Goal: Information Seeking & Learning: Learn about a topic

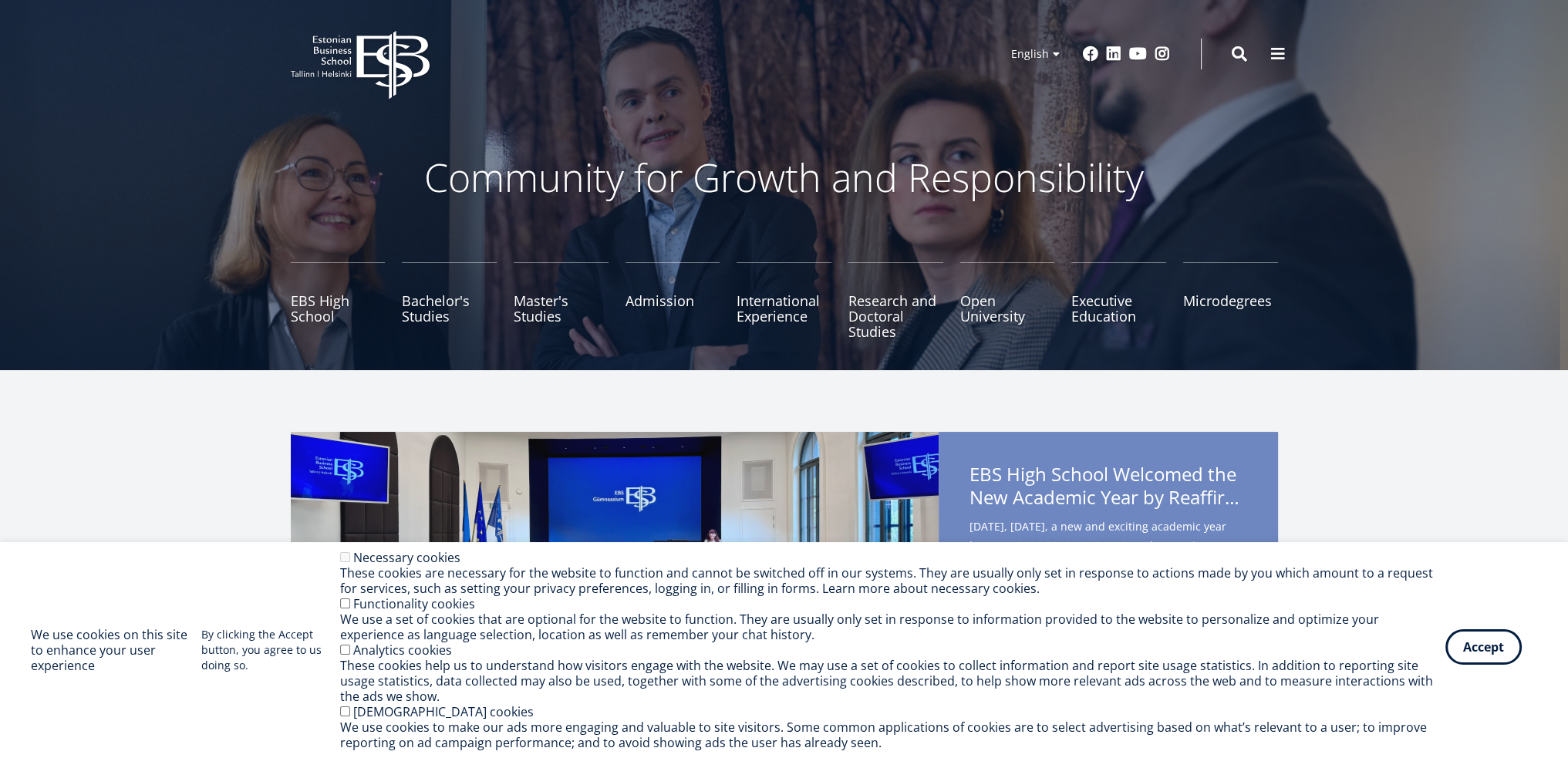
click at [1490, 644] on button "Accept" at bounding box center [1483, 646] width 76 height 35
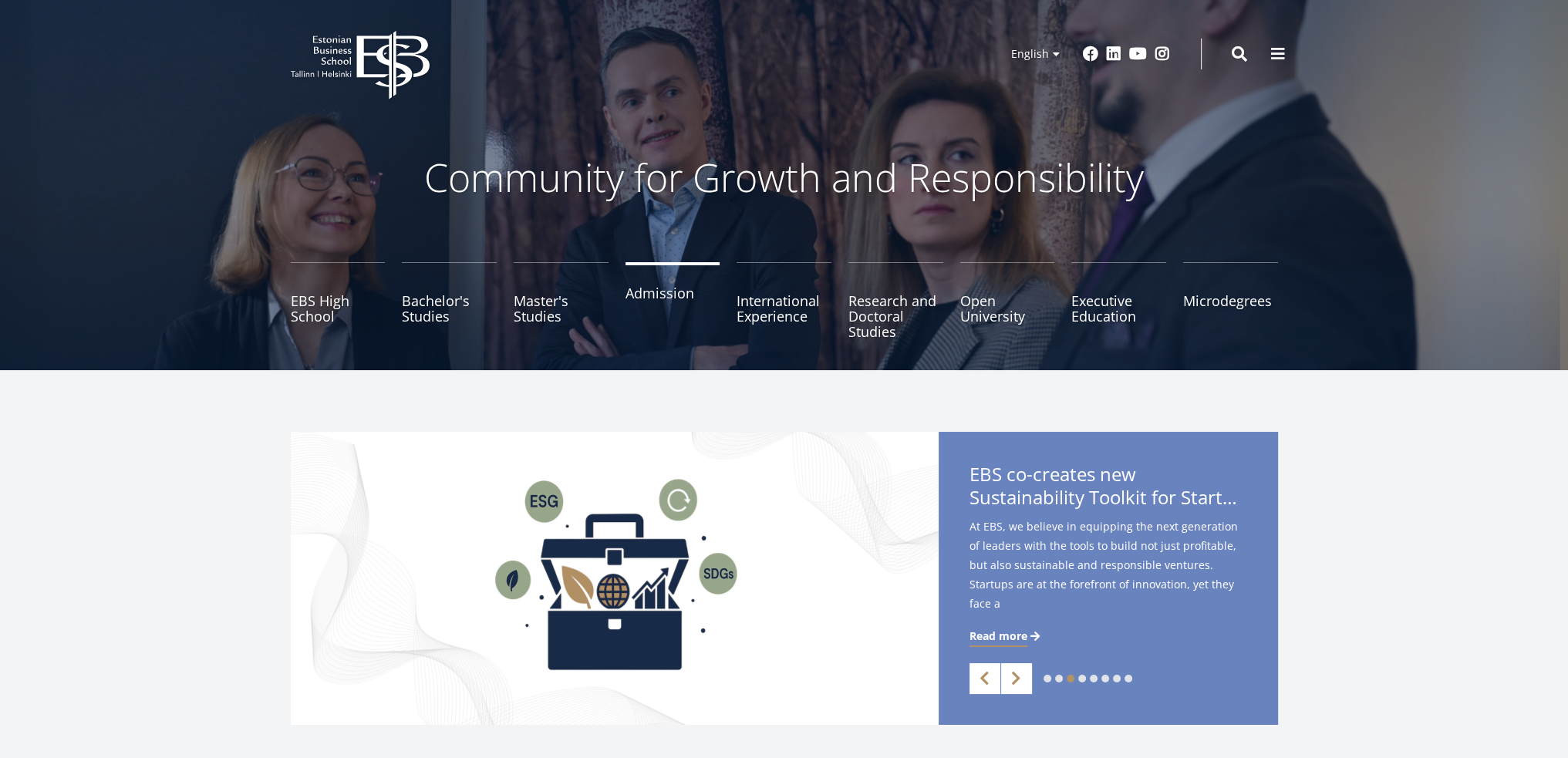
click at [658, 297] on link "Admission" at bounding box center [672, 300] width 95 height 77
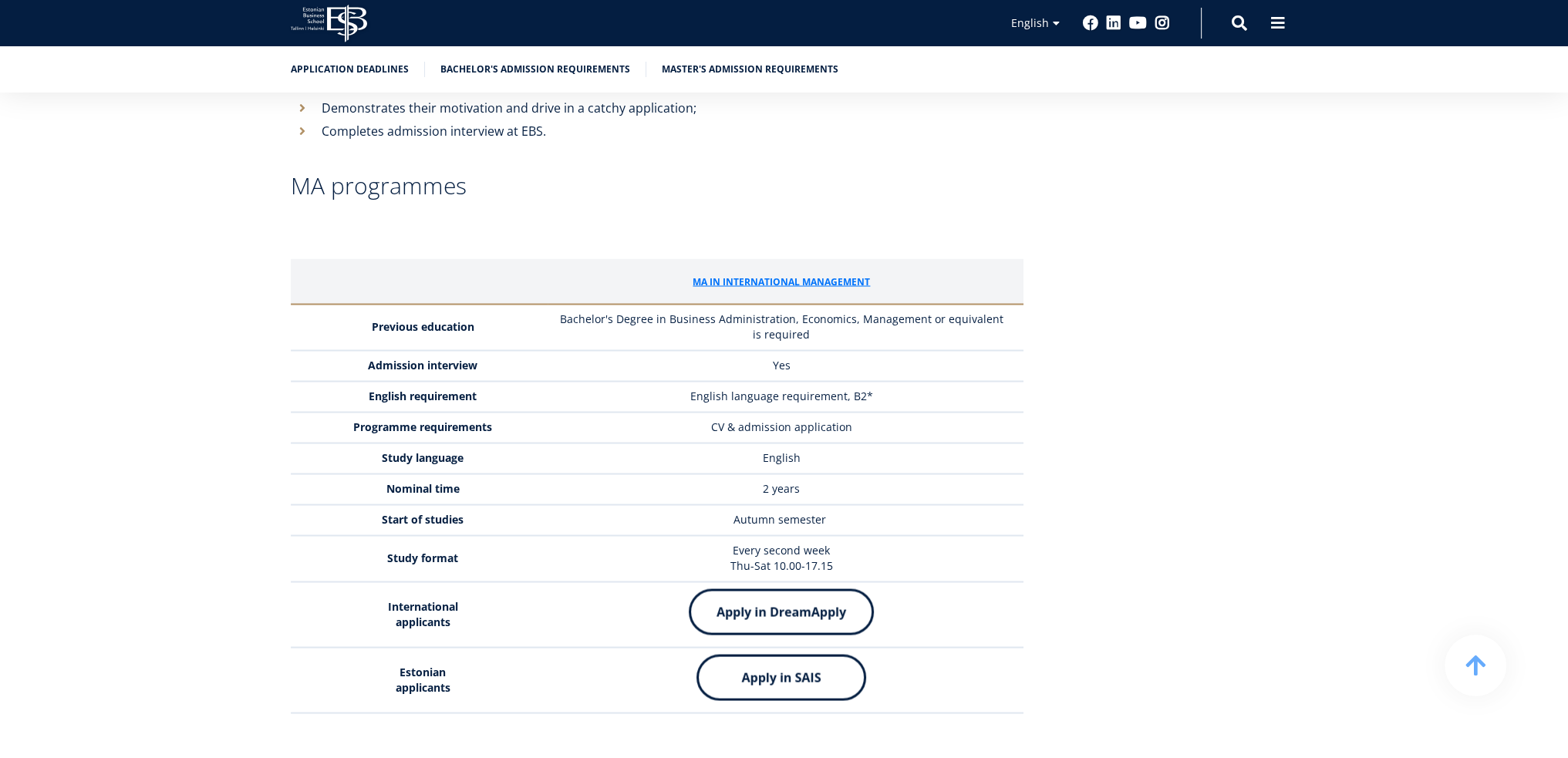
scroll to position [3777, 0]
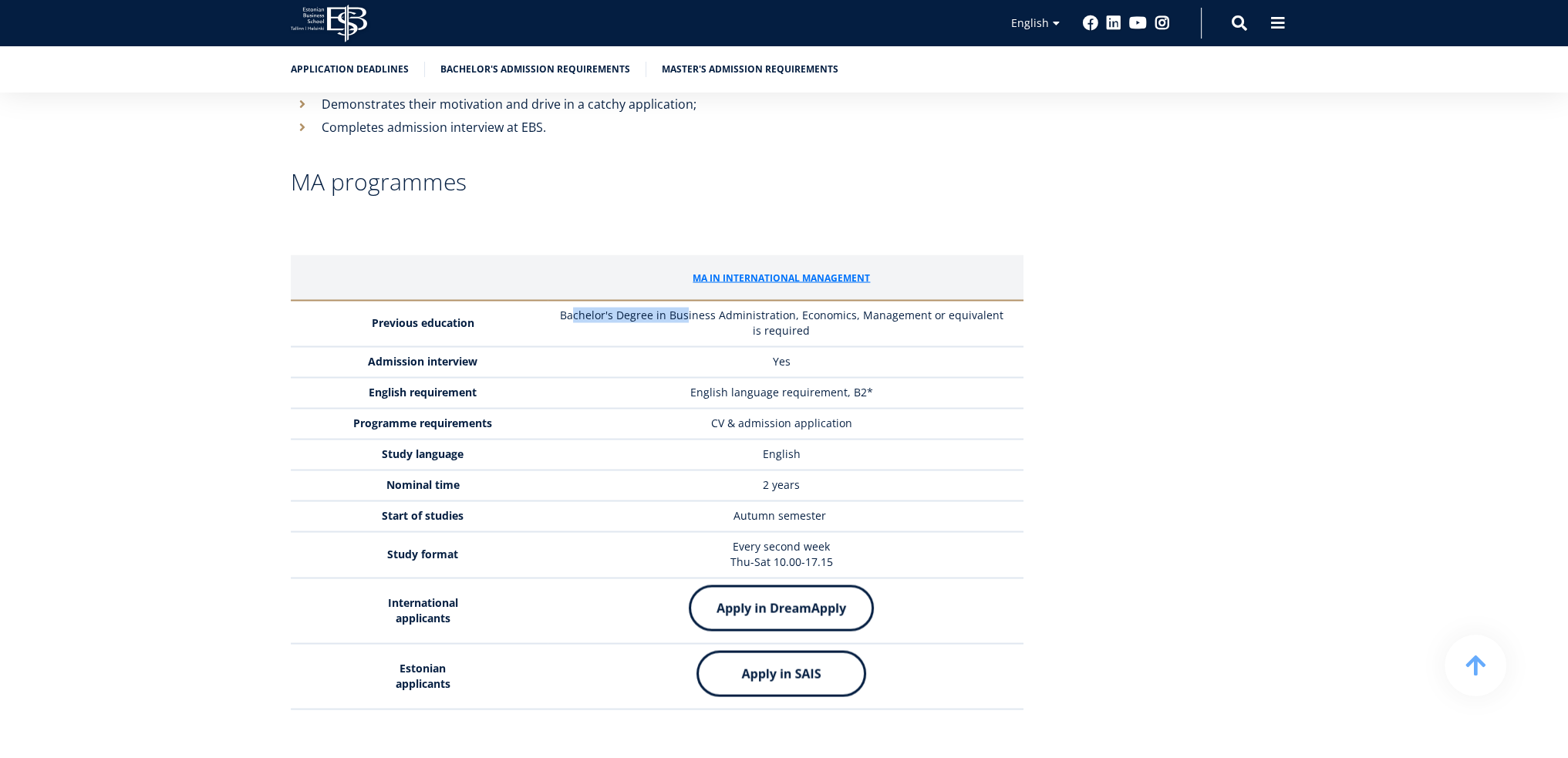
drag, startPoint x: 574, startPoint y: 221, endPoint x: 685, endPoint y: 218, distance: 111.0
click at [685, 307] on p "Bachelor's Degree in Business Administration, Economics, Management or equivale…" at bounding box center [781, 323] width 452 height 31
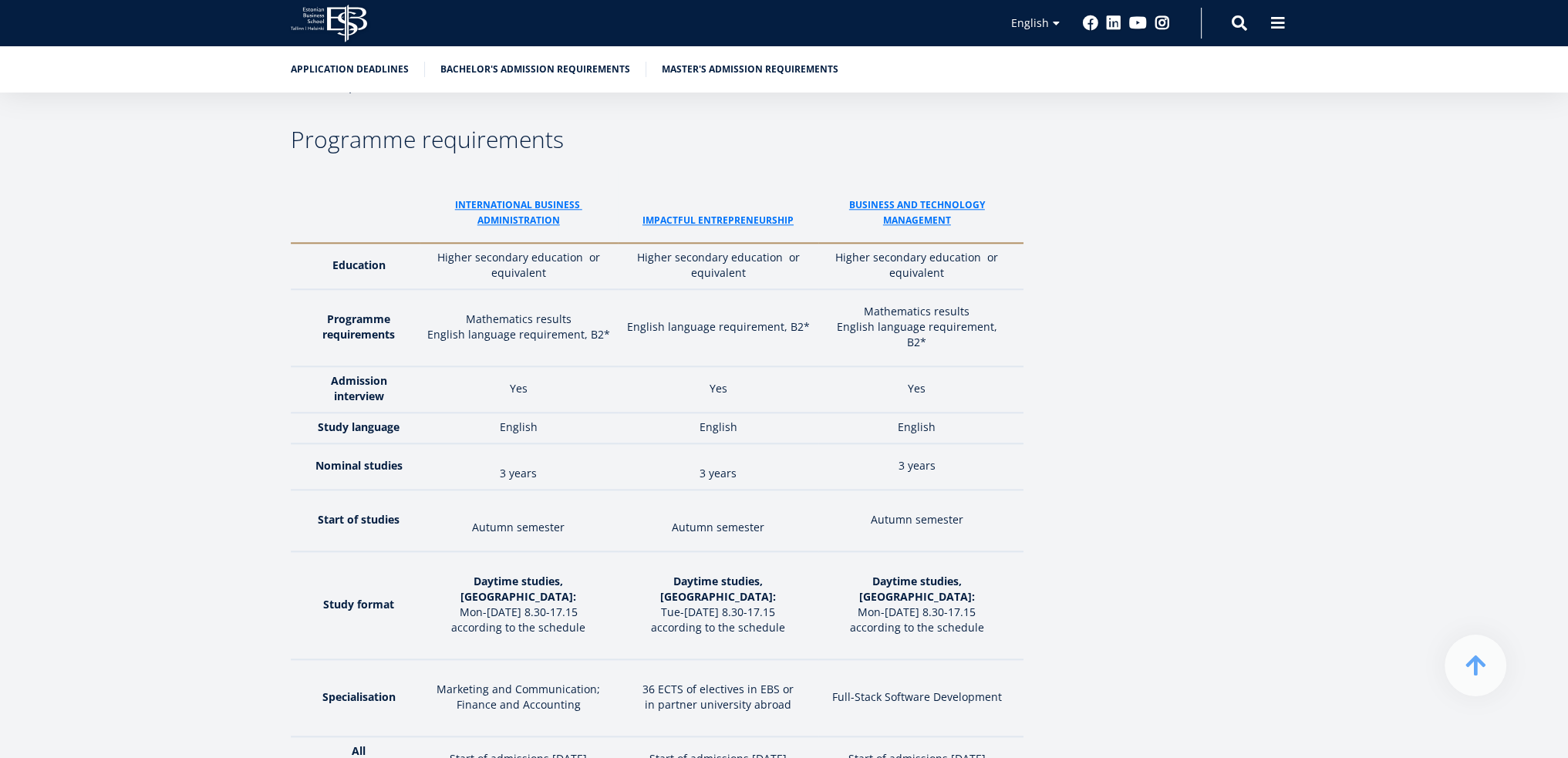
scroll to position [2236, 0]
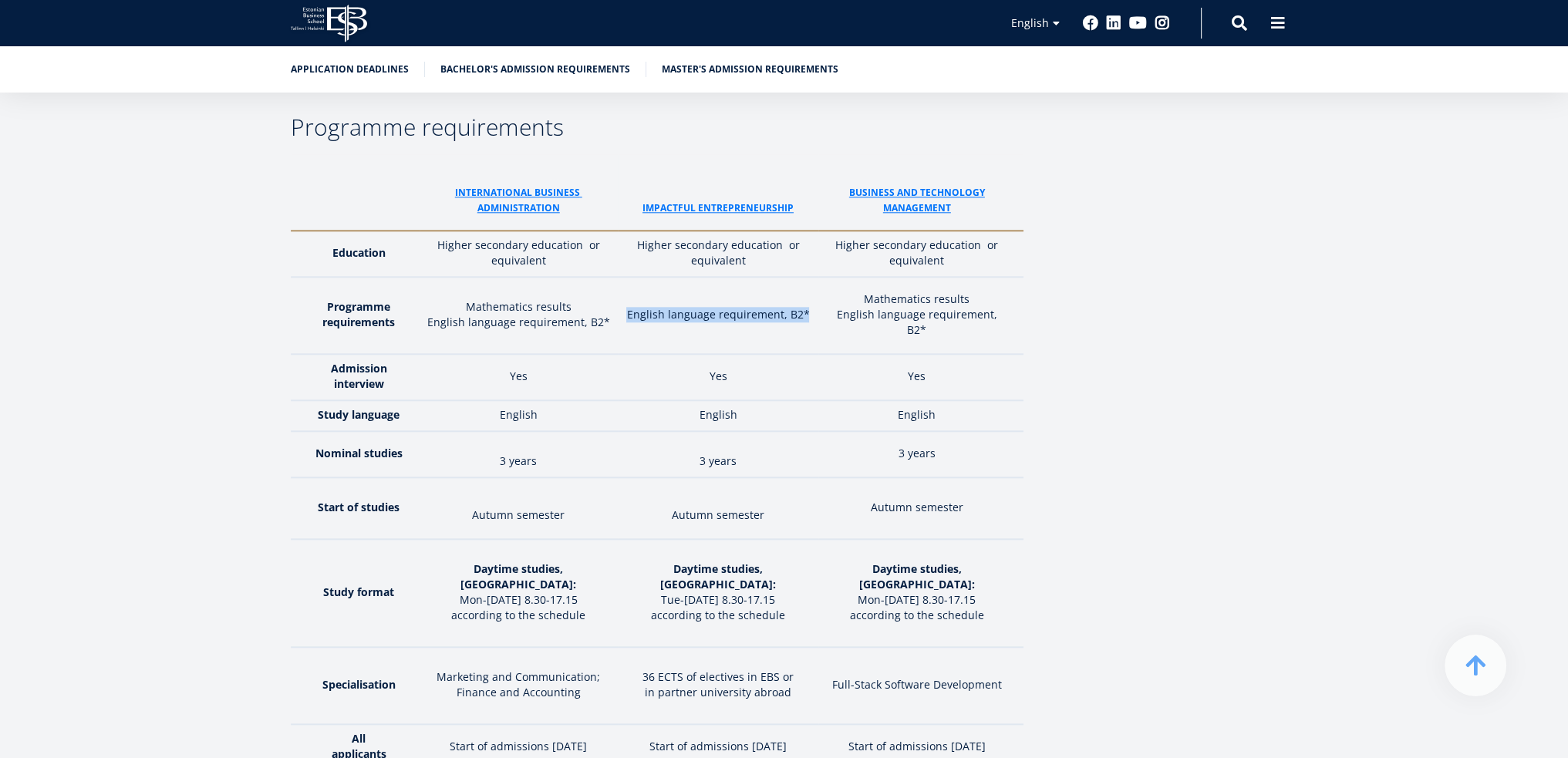
drag, startPoint x: 634, startPoint y: 253, endPoint x: 818, endPoint y: 252, distance: 184.0
click at [811, 307] on p "English language requirement, B2*" at bounding box center [718, 314] width 185 height 15
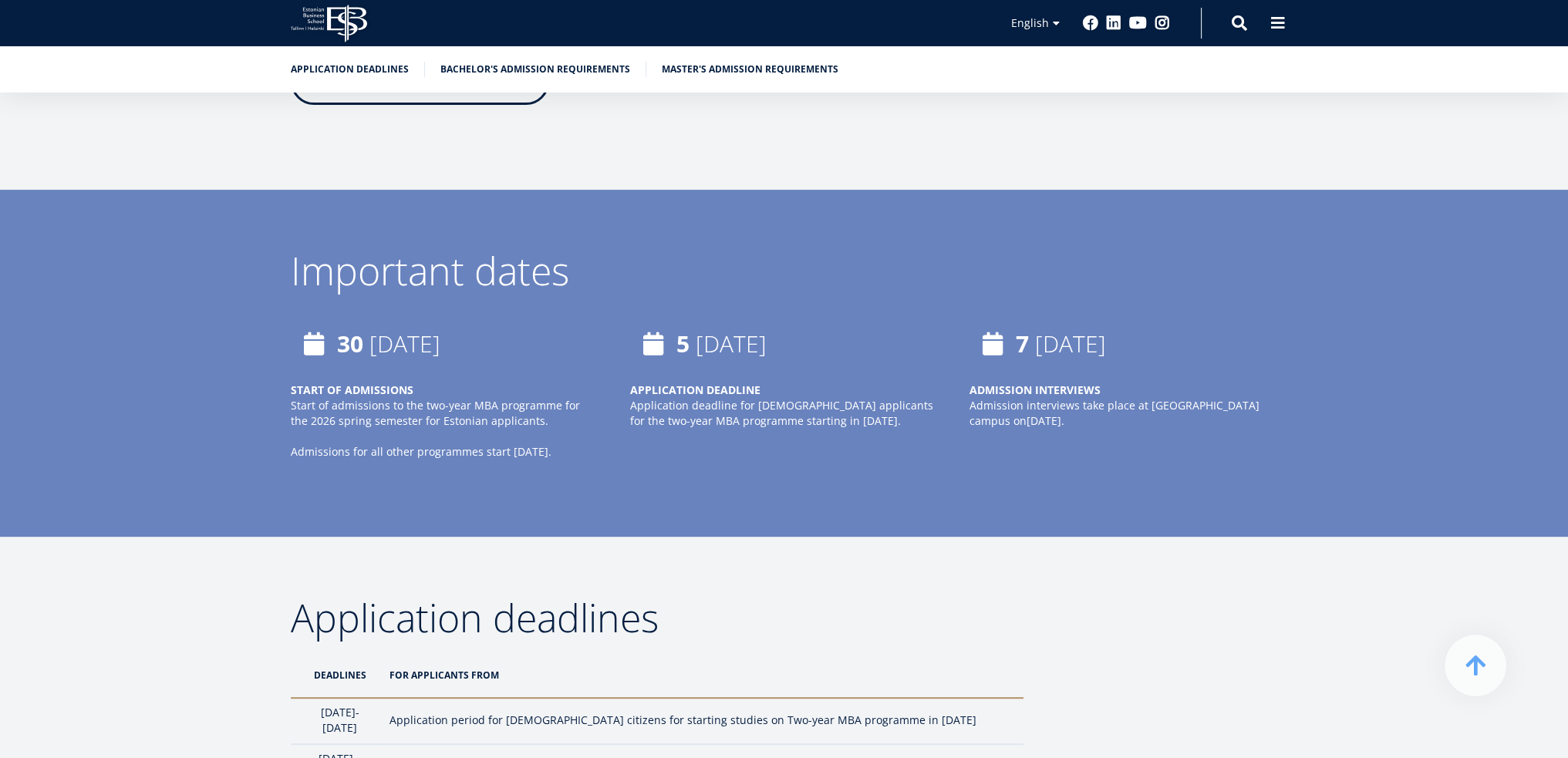
scroll to position [1002, 0]
